Goal: Task Accomplishment & Management: Use online tool/utility

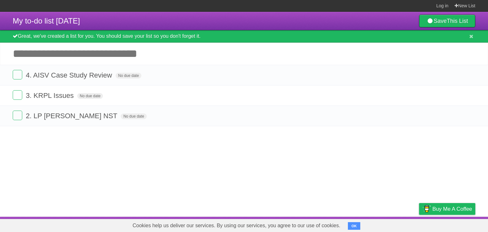
click at [428, 157] on article "My to-do list [DATE] Save This List Great, we've created a list for you. You sh…" at bounding box center [244, 114] width 488 height 205
click at [234, 161] on article "My to-do list [DATE] Save This List Great, we've created a list for you. You sh…" at bounding box center [244, 114] width 488 height 205
click at [233, 151] on article "My to-do list [DATE] Save This List Great, we've created a list for you. You sh…" at bounding box center [244, 114] width 488 height 205
click at [183, 144] on article "My to-do list [DATE] Save This List Great, we've created a list for you. You sh…" at bounding box center [244, 114] width 488 height 205
click at [183, 150] on article "My to-do list [DATE] Save This List Great, we've created a list for you. You sh…" at bounding box center [244, 114] width 488 height 205
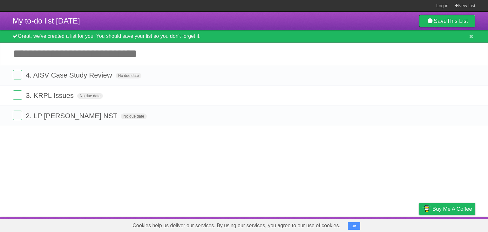
click at [61, 52] on input "Add another task" at bounding box center [244, 54] width 488 height 22
click at [119, 155] on article "My to-do list [DATE] Save This List Great, we've created a list for you. You sh…" at bounding box center [244, 114] width 488 height 205
click at [101, 59] on input "Add another task" at bounding box center [244, 54] width 488 height 22
